Goal: Transaction & Acquisition: Purchase product/service

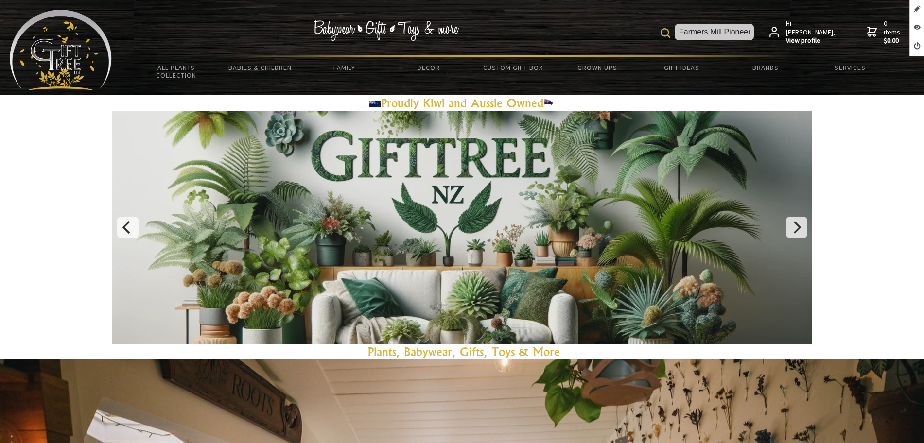
scroll to position [0, 35]
type input "Farmers Mill Pioneer Flour 20k"
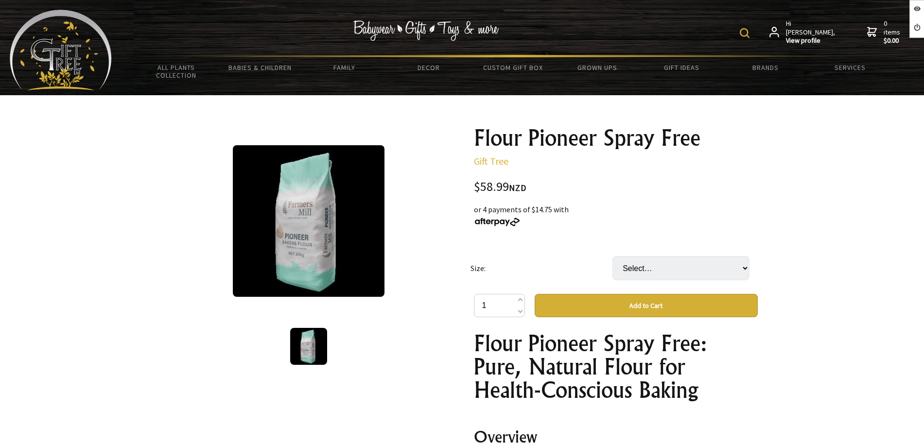
select select "Bag (20KG)"
click at [612, 256] on select "Select… Bag (20KG)" at bounding box center [680, 268] width 137 height 24
drag, startPoint x: 0, startPoint y: 0, endPoint x: 646, endPoint y: 272, distance: 701.3
click at [643, 265] on select "Select… Bag (20KG)" at bounding box center [680, 268] width 137 height 24
click at [682, 264] on select "Select… Bag (20KG)" at bounding box center [680, 268] width 137 height 24
